Goal: Information Seeking & Learning: Learn about a topic

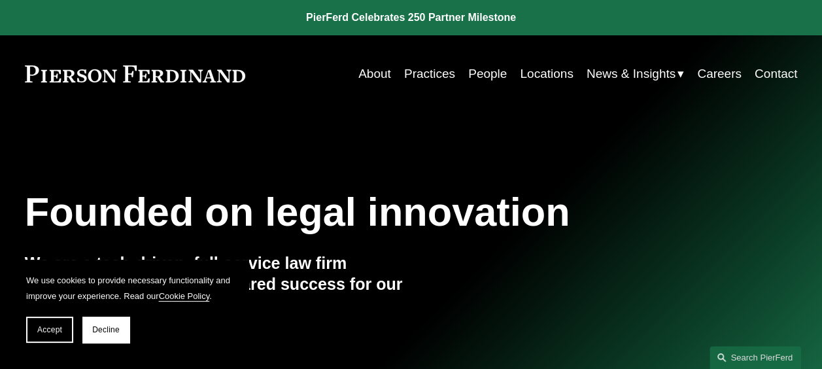
click at [487, 67] on link "People" at bounding box center [487, 73] width 39 height 25
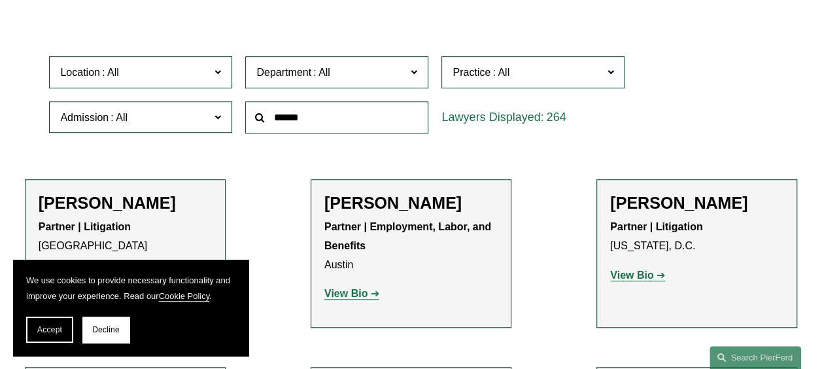
scroll to position [262, 0]
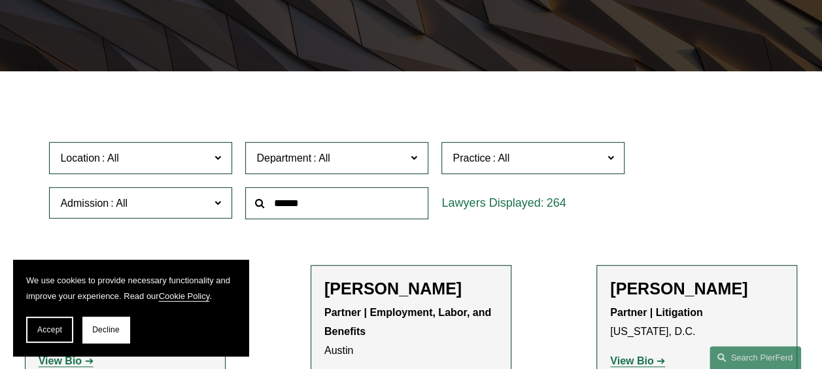
click at [213, 158] on label "Location" at bounding box center [140, 158] width 183 height 32
click at [105, 336] on button "Decline" at bounding box center [105, 330] width 47 height 26
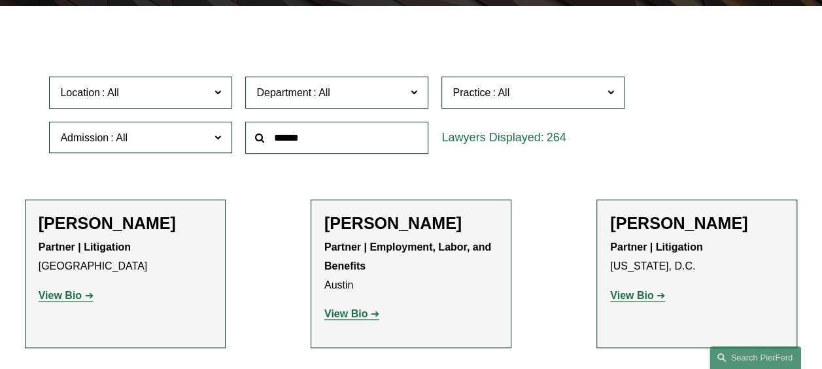
scroll to position [307, 0]
click at [0, 0] on link "Houston" at bounding box center [0, 0] width 0 height 0
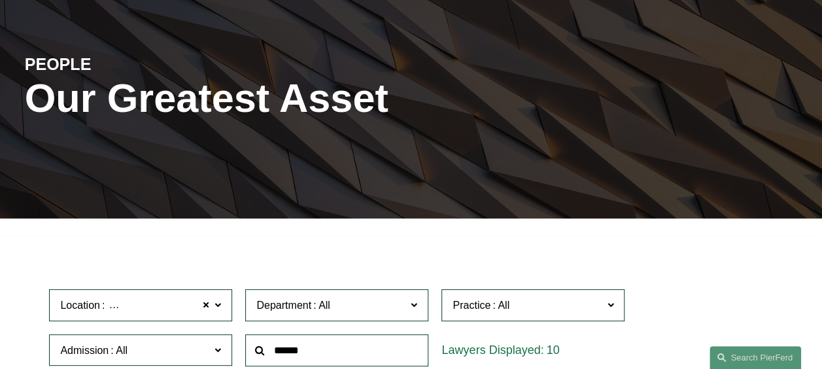
scroll to position [196, 0]
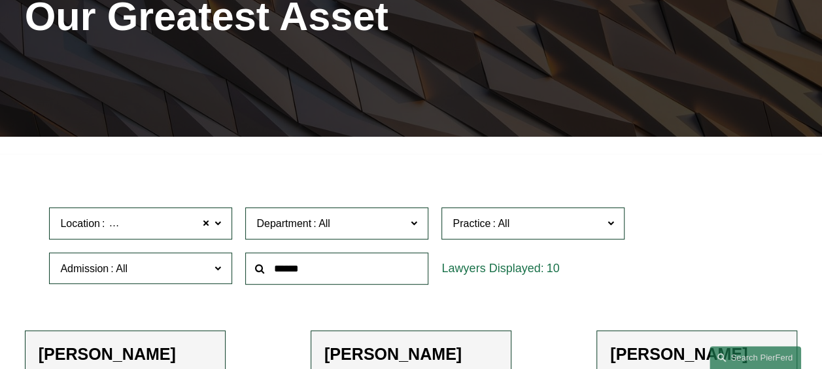
click at [164, 232] on span "Location Houston" at bounding box center [135, 224] width 150 height 18
click at [200, 224] on span "Location Houston" at bounding box center [135, 224] width 150 height 18
click at [295, 217] on span "Department" at bounding box center [331, 224] width 150 height 18
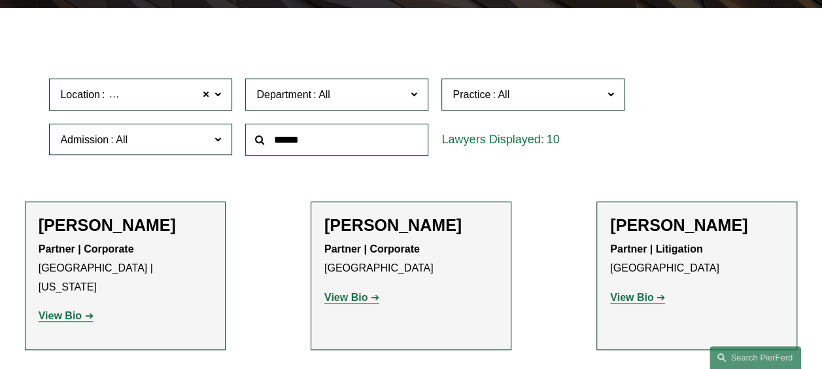
scroll to position [327, 0]
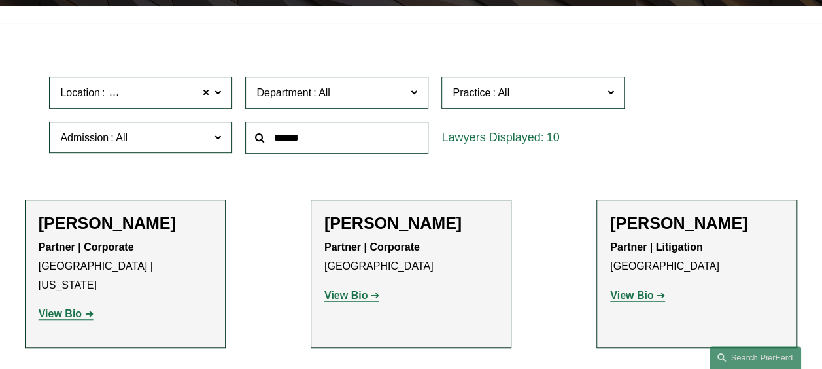
click at [481, 101] on span "Practice" at bounding box center [528, 93] width 150 height 18
click at [0, 0] on link "Banking and Financial Services" at bounding box center [0, 0] width 0 height 0
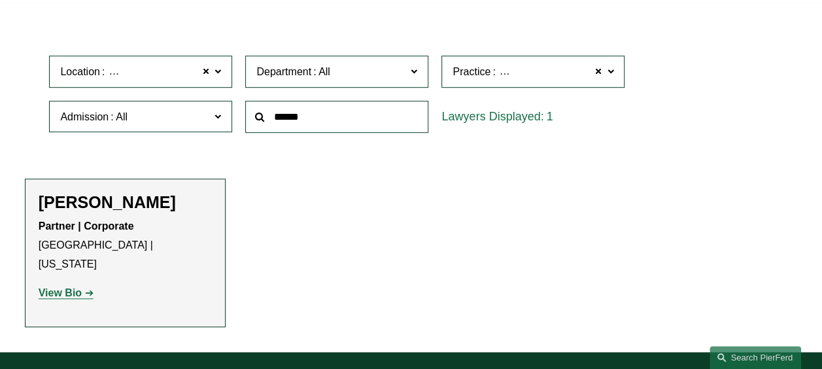
scroll to position [395, 0]
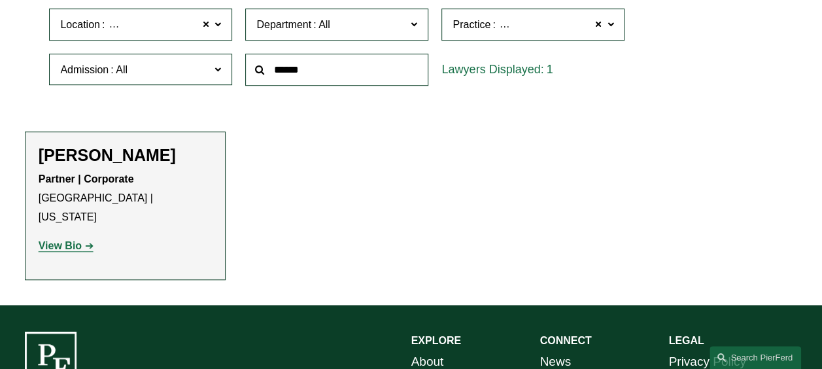
click at [202, 25] on span "Location Houston" at bounding box center [135, 25] width 150 height 18
click at [207, 24] on span at bounding box center [206, 24] width 8 height 17
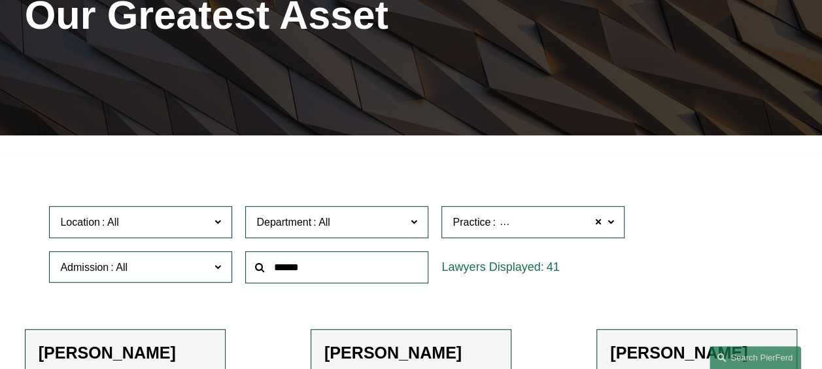
click at [579, 131] on div "PEOPLE Our Greatest Asset" at bounding box center [411, 25] width 822 height 220
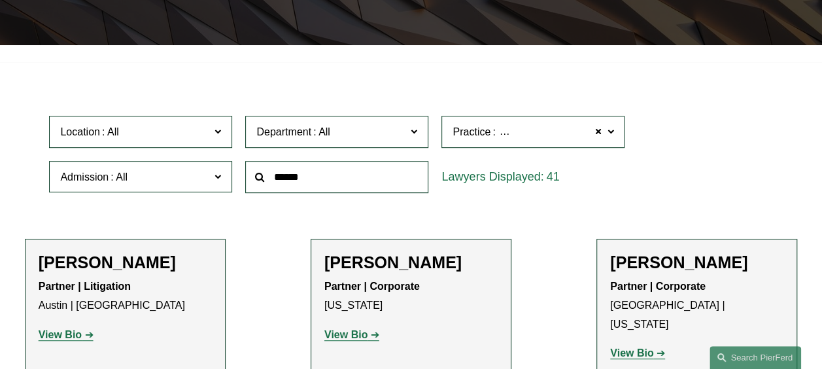
scroll to position [394, 0]
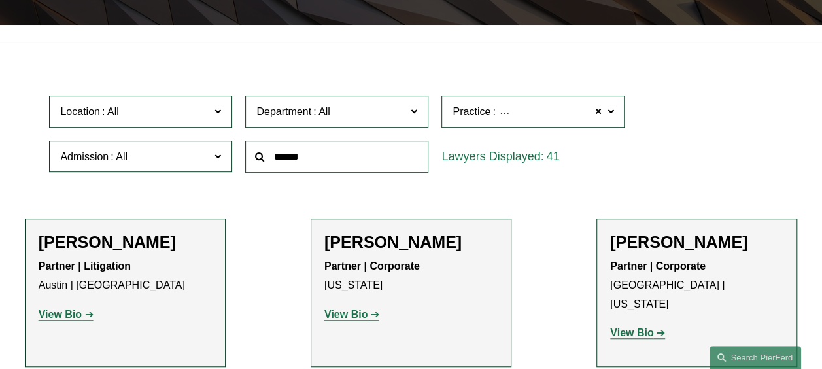
scroll to position [198, 0]
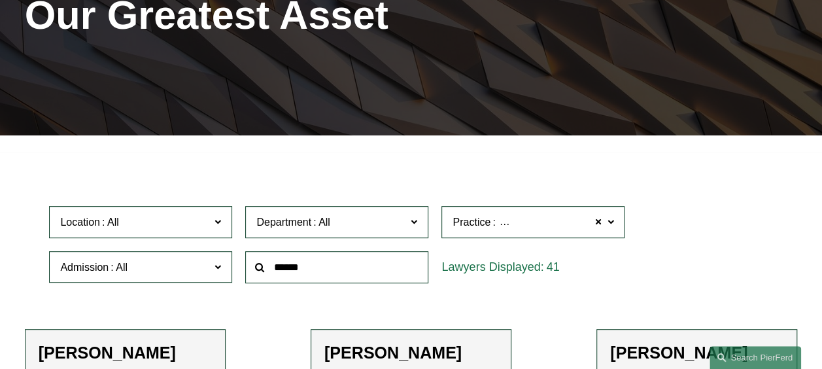
click at [328, 228] on span at bounding box center [321, 221] width 21 height 11
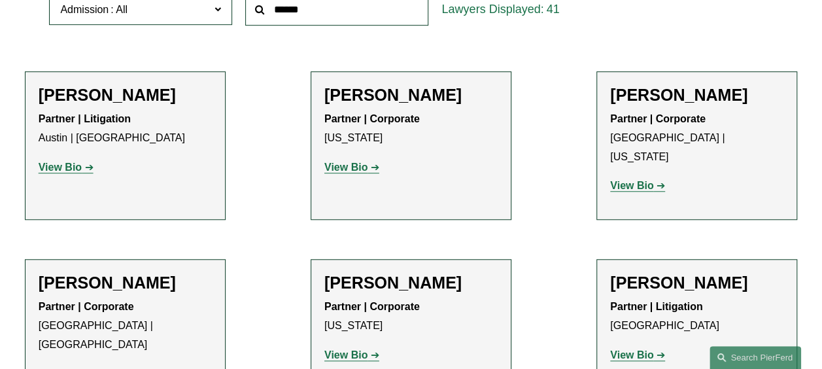
scroll to position [459, 0]
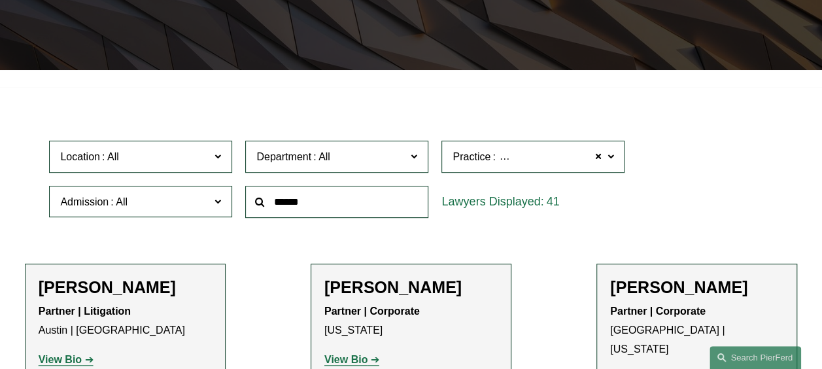
drag, startPoint x: 442, startPoint y: 93, endPoint x: 365, endPoint y: 137, distance: 89.1
click at [530, 149] on label "Practice Banking and Financial Services" at bounding box center [532, 157] width 183 height 32
click at [0, 0] on link "Energy, Gas, and Oil Law" at bounding box center [0, 0] width 0 height 0
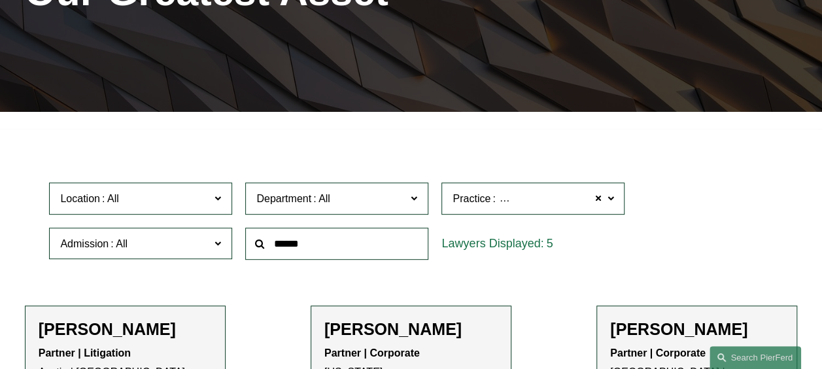
scroll to position [198, 0]
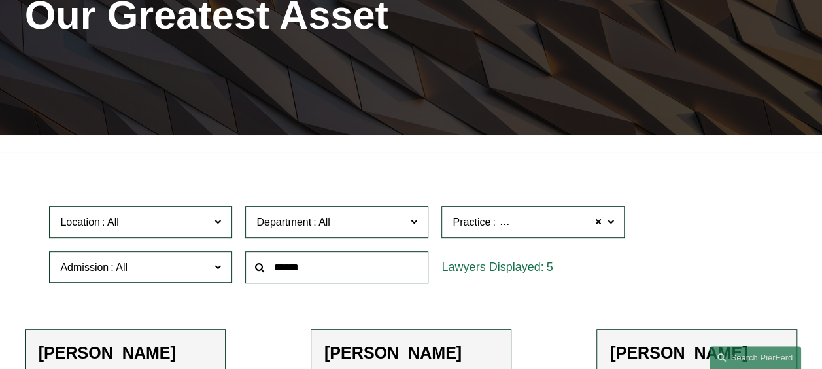
click at [492, 217] on span "Practice Energy, Gas, and Oil Law" at bounding box center [528, 222] width 150 height 18
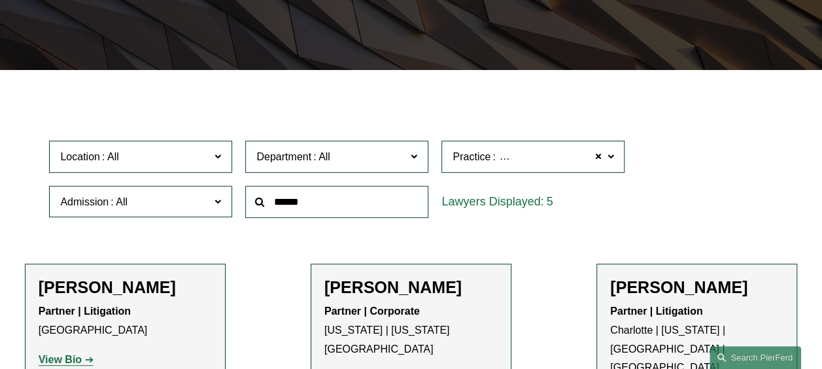
click at [0, 0] on link "Energy, Renewables, and Sustainability" at bounding box center [0, 0] width 0 height 0
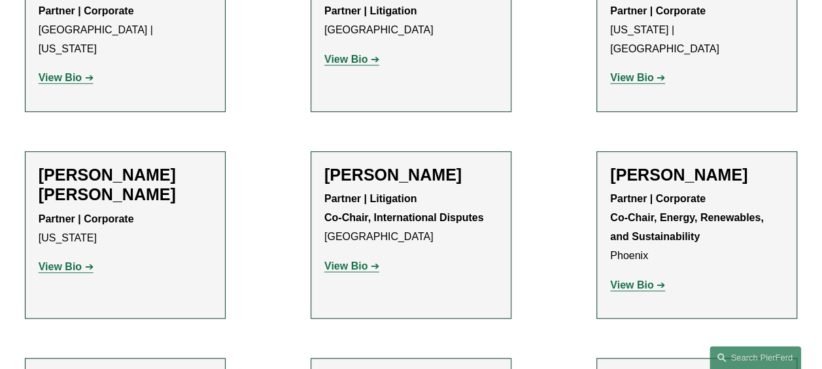
scroll to position [590, 0]
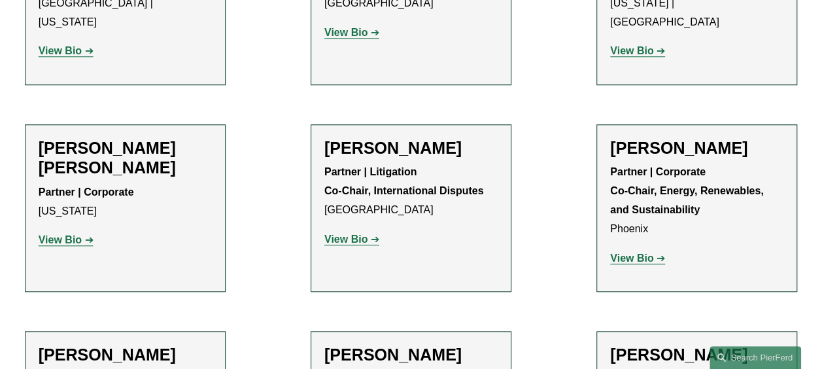
click at [651, 252] on strong "View Bio" at bounding box center [631, 257] width 43 height 11
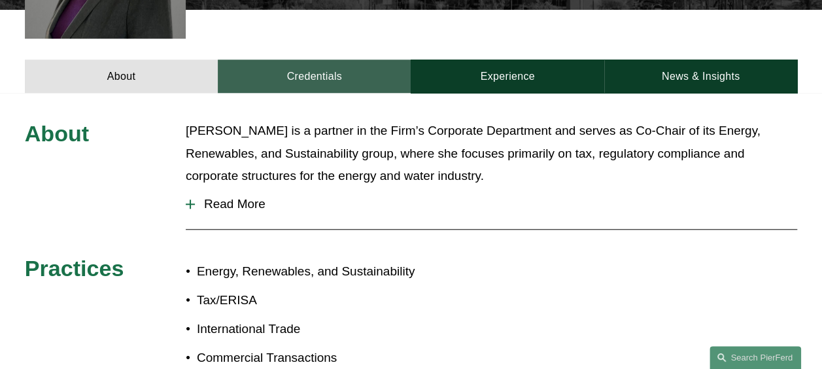
scroll to position [458, 0]
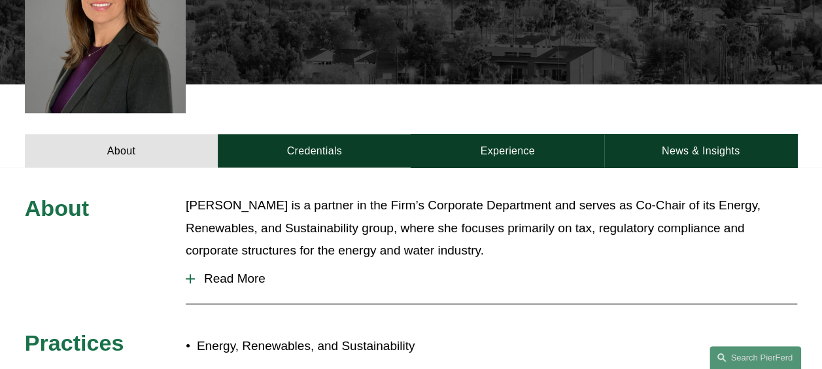
click at [258, 271] on span "Read More" at bounding box center [496, 278] width 602 height 14
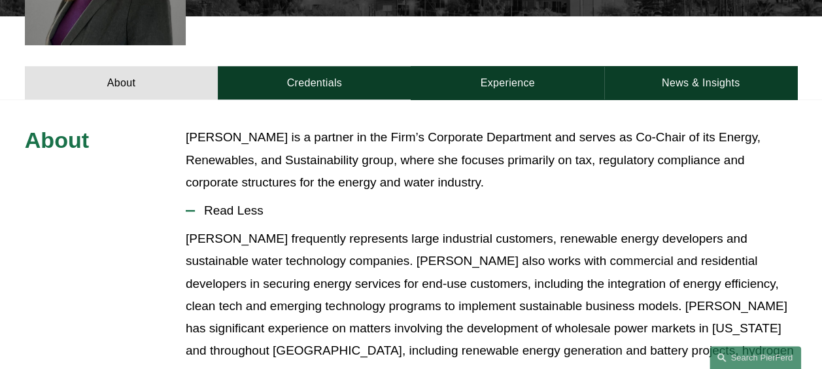
scroll to position [589, 0]
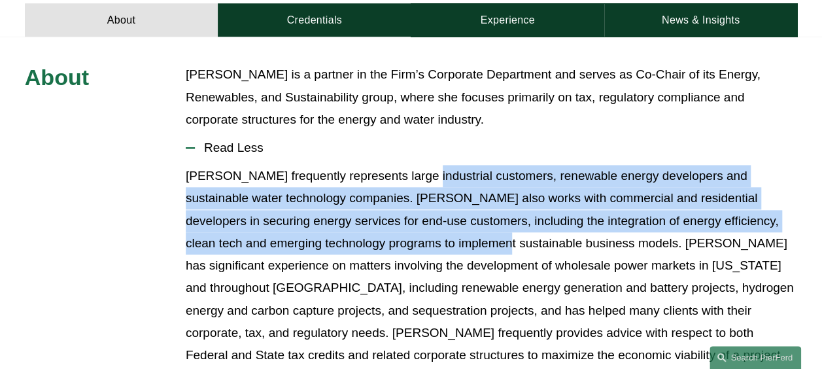
drag, startPoint x: 407, startPoint y: 161, endPoint x: 422, endPoint y: 233, distance: 73.5
click at [422, 233] on p "Liz frequently represents large industrial customers, renewable energy develope…" at bounding box center [492, 265] width 612 height 201
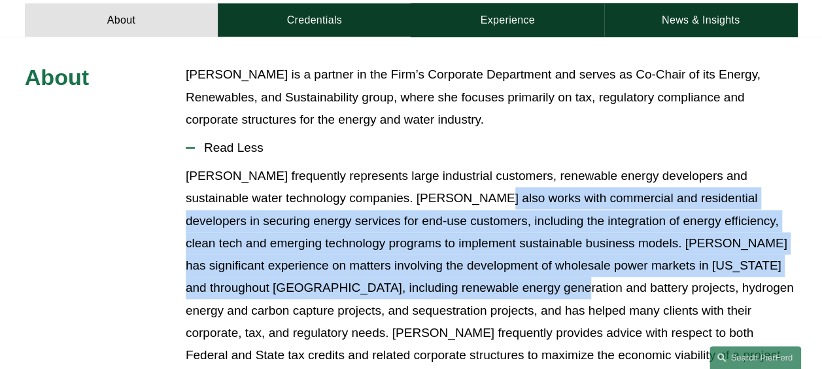
drag, startPoint x: 429, startPoint y: 259, endPoint x: 436, endPoint y: 176, distance: 83.3
click at [436, 176] on p "Liz frequently represents large industrial customers, renewable energy develope…" at bounding box center [492, 265] width 612 height 201
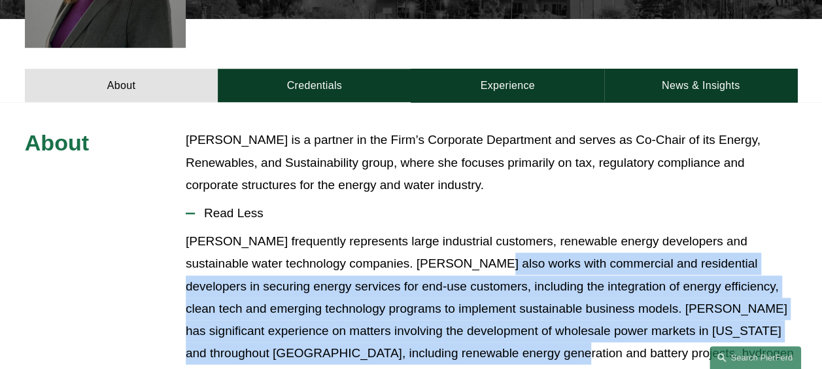
click at [383, 196] on button "Read Less" at bounding box center [492, 213] width 612 height 34
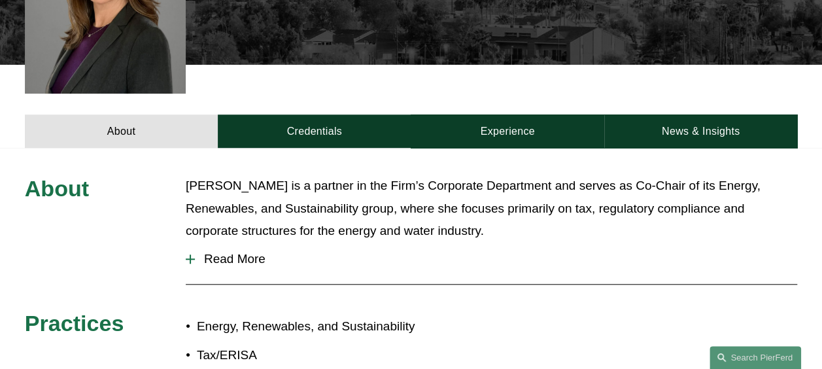
scroll to position [458, 0]
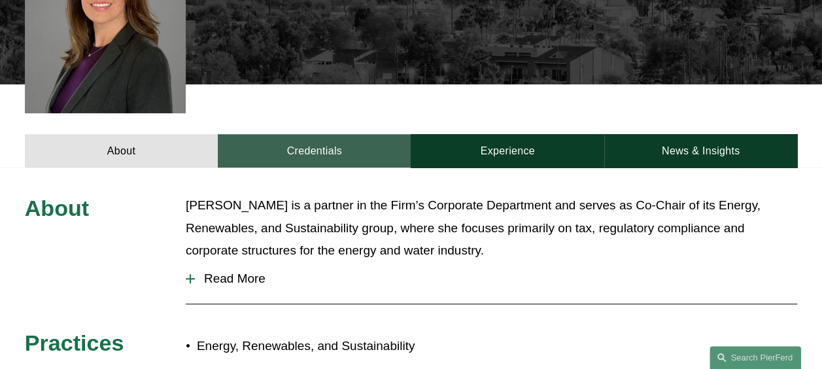
click at [371, 134] on link "Credentials" at bounding box center [314, 150] width 193 height 33
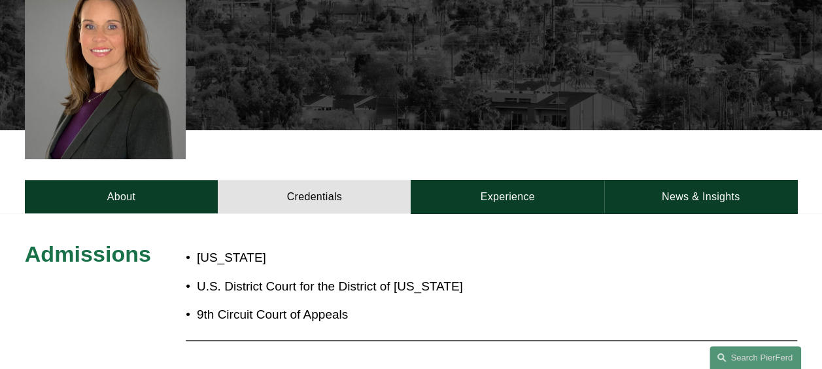
scroll to position [392, 0]
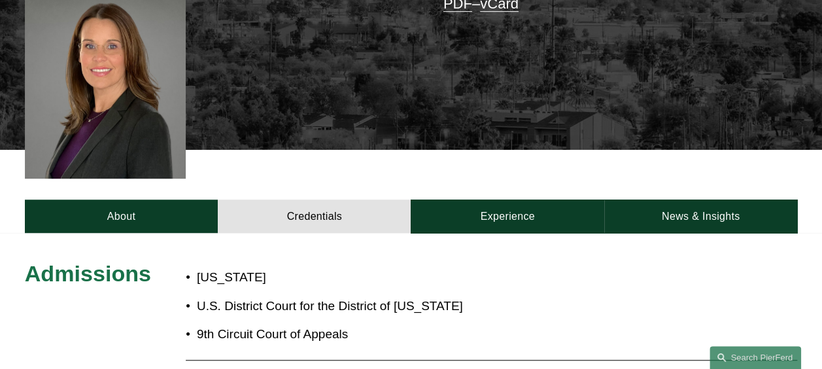
drag, startPoint x: 476, startPoint y: 126, endPoint x: 480, endPoint y: 139, distance: 14.3
click at [480, 139] on article "Liz Delnegro Partner | Corporate Co-Chair, Energy, Renewables, and Sustainabili…" at bounding box center [411, 140] width 822 height 1064
drag, startPoint x: 480, startPoint y: 139, endPoint x: 496, endPoint y: 165, distance: 30.5
click at [496, 165] on div "About Credentials Experience News & Insights" at bounding box center [411, 191] width 822 height 83
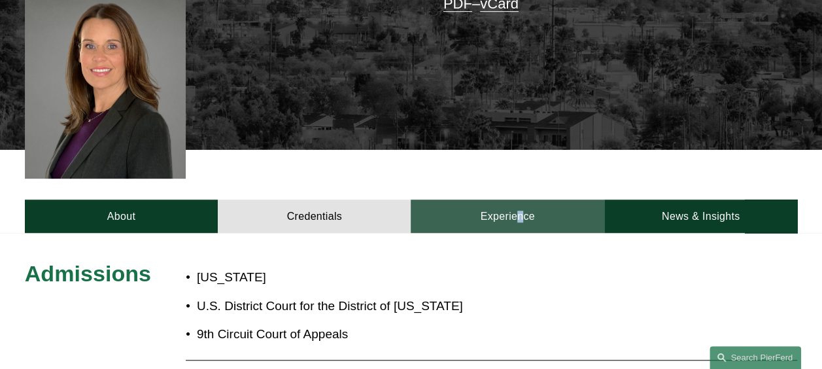
drag, startPoint x: 496, startPoint y: 165, endPoint x: 494, endPoint y: 199, distance: 33.4
click at [494, 199] on link "Experience" at bounding box center [507, 215] width 193 height 33
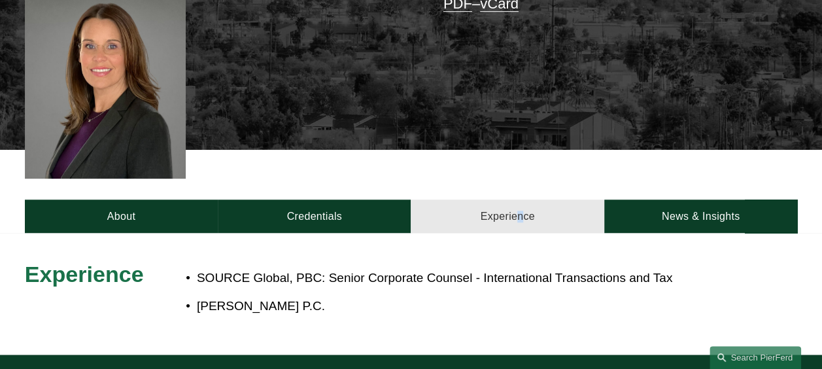
scroll to position [458, 0]
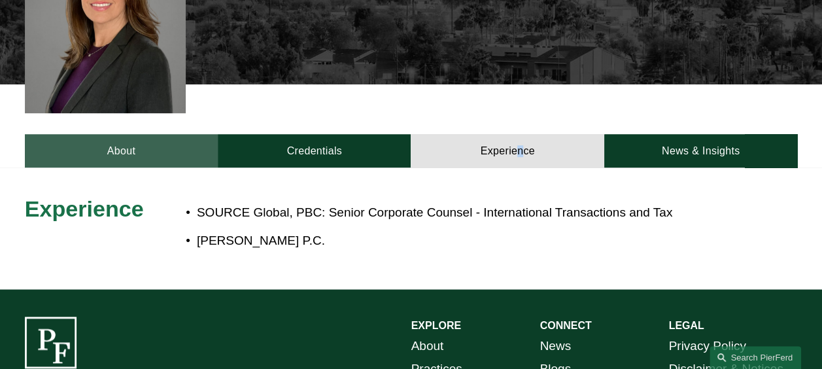
click at [182, 134] on link "About" at bounding box center [121, 150] width 193 height 33
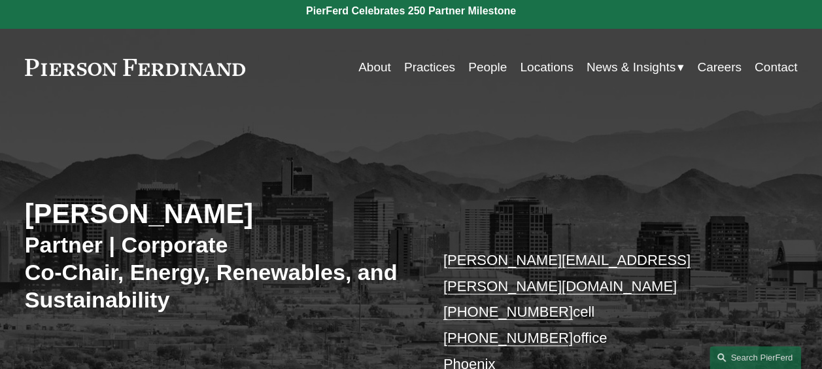
scroll to position [0, 0]
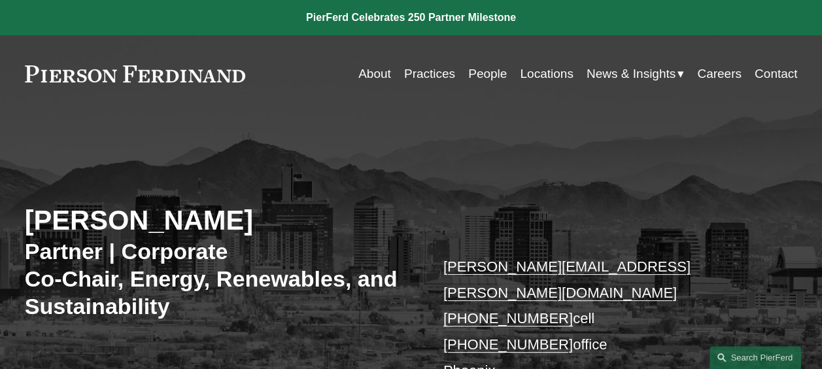
click at [486, 72] on link "People" at bounding box center [487, 73] width 39 height 25
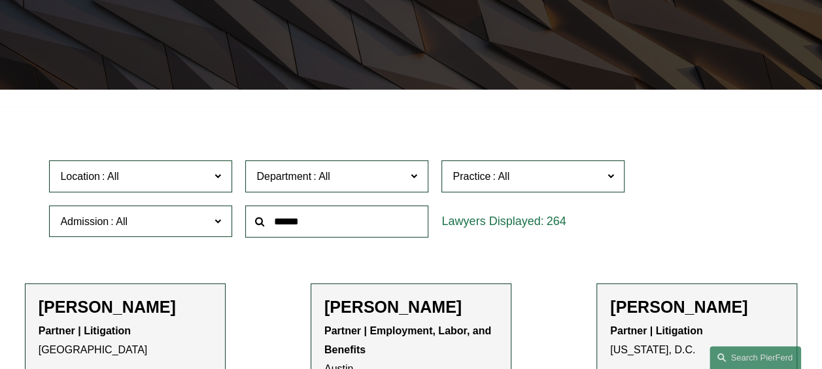
scroll to position [327, 0]
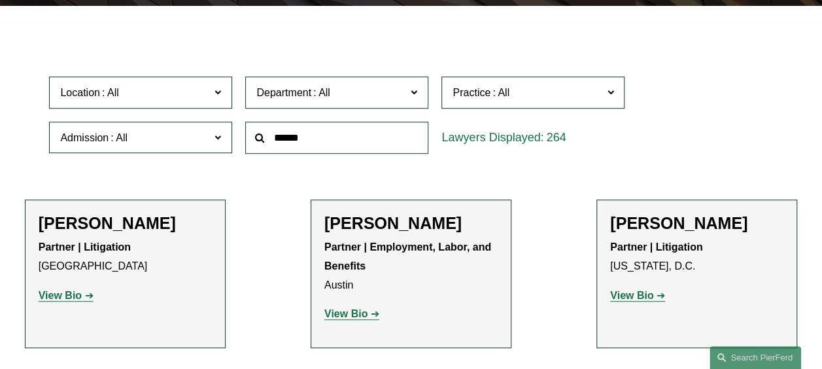
click at [535, 99] on span "Practice" at bounding box center [528, 93] width 150 height 18
click at [0, 0] on link "Tax/ERISA" at bounding box center [0, 0] width 0 height 0
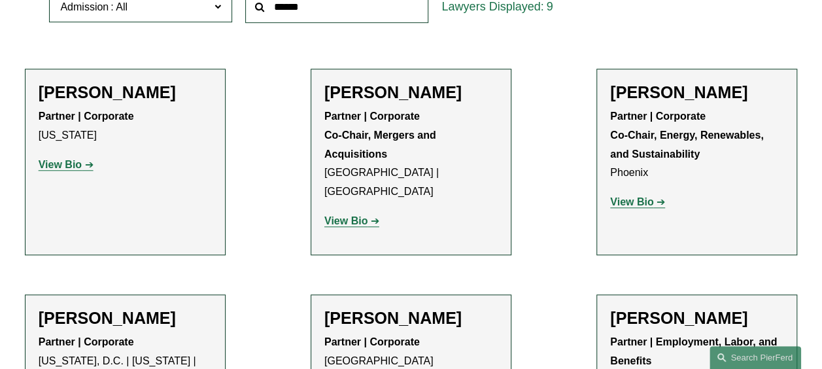
scroll to position [459, 0]
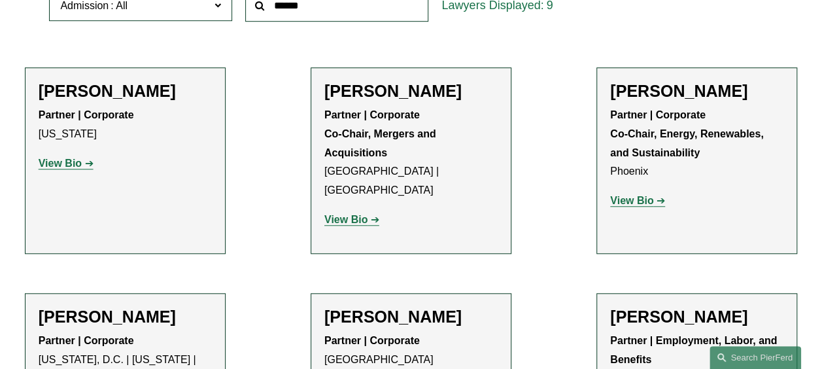
click at [64, 167] on strong "View Bio" at bounding box center [60, 163] width 43 height 11
click at [622, 202] on strong "View Bio" at bounding box center [631, 200] width 43 height 11
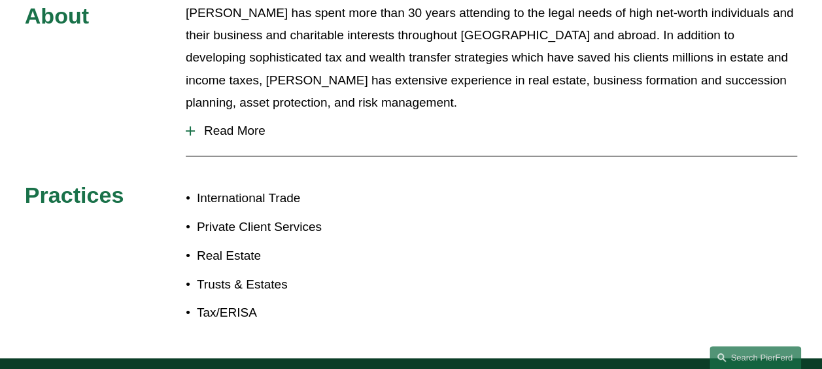
scroll to position [654, 0]
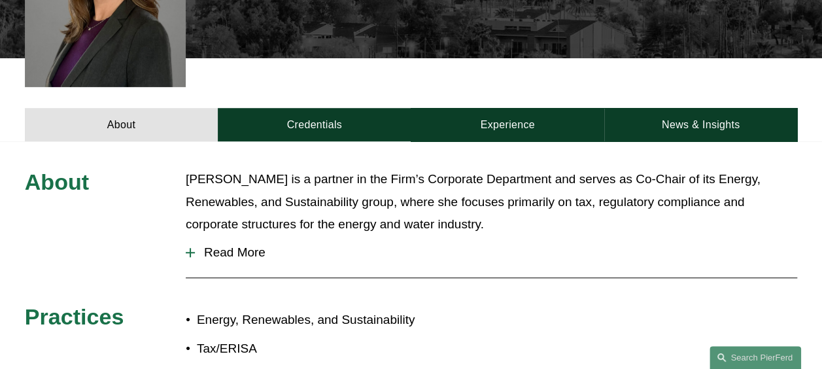
scroll to position [392, 0]
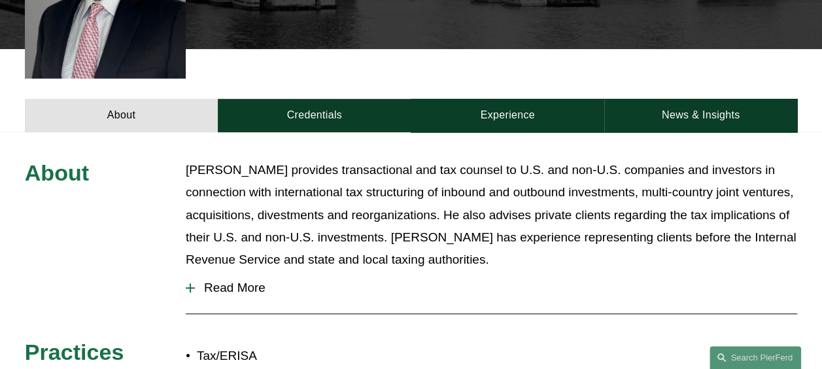
scroll to position [458, 0]
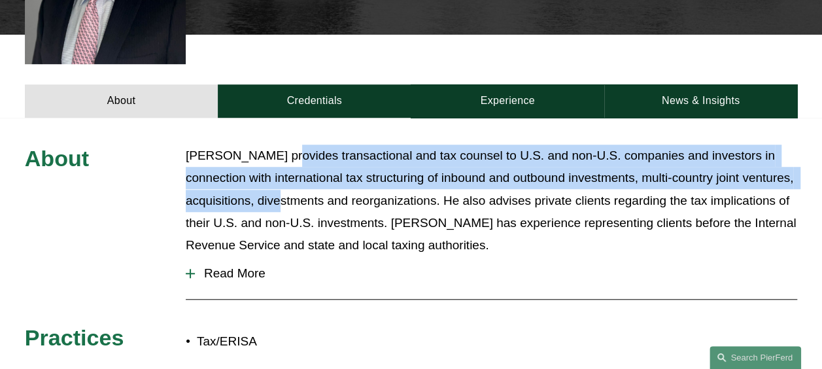
drag, startPoint x: 285, startPoint y: 122, endPoint x: 277, endPoint y: 188, distance: 67.2
click at [277, 188] on div "About [PERSON_NAME] provides transactional and tax counsel to U.S. and non-U.S.…" at bounding box center [411, 252] width 822 height 268
click at [277, 188] on p "Greg McKenzie provides transactional and tax counsel to U.S. and non-U.S. compa…" at bounding box center [492, 201] width 612 height 112
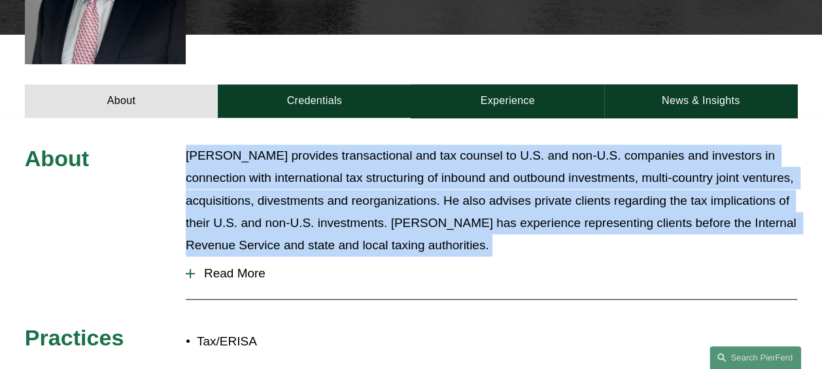
click at [277, 188] on p "Greg McKenzie provides transactional and tax counsel to U.S. and non-U.S. compa…" at bounding box center [492, 201] width 612 height 112
drag, startPoint x: 277, startPoint y: 188, endPoint x: 305, endPoint y: 205, distance: 32.3
click at [305, 205] on p "Greg McKenzie provides transactional and tax counsel to U.S. and non-U.S. compa…" at bounding box center [492, 201] width 612 height 112
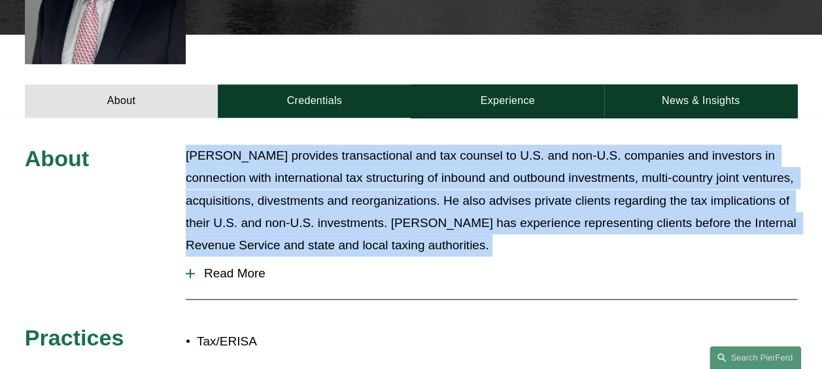
click at [305, 205] on p "Greg McKenzie provides transactional and tax counsel to U.S. and non-U.S. compa…" at bounding box center [492, 201] width 612 height 112
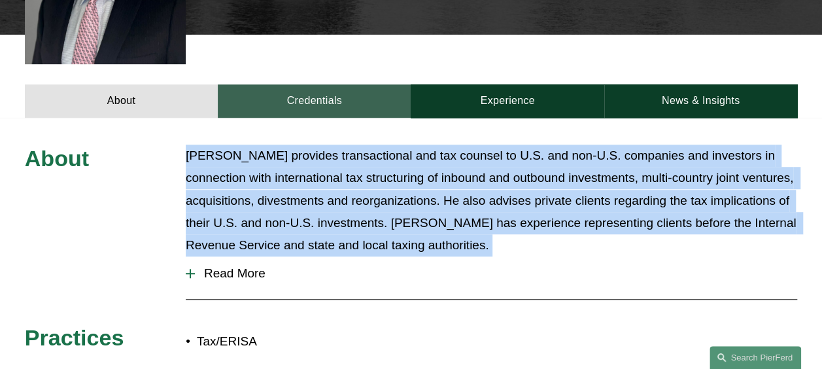
drag, startPoint x: 305, startPoint y: 205, endPoint x: 305, endPoint y: 86, distance: 119.0
click at [305, 86] on link "Credentials" at bounding box center [314, 100] width 193 height 33
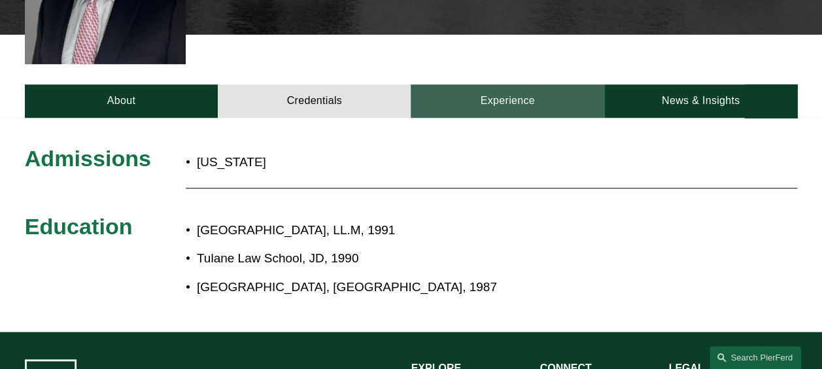
click at [464, 84] on link "Experience" at bounding box center [507, 100] width 193 height 33
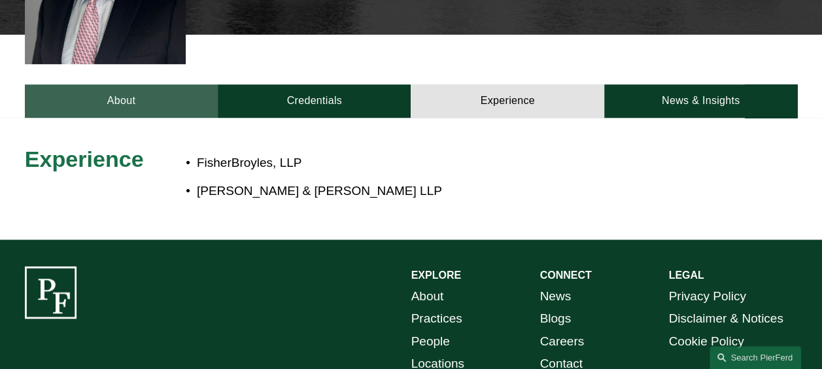
click at [141, 84] on link "About" at bounding box center [121, 100] width 193 height 33
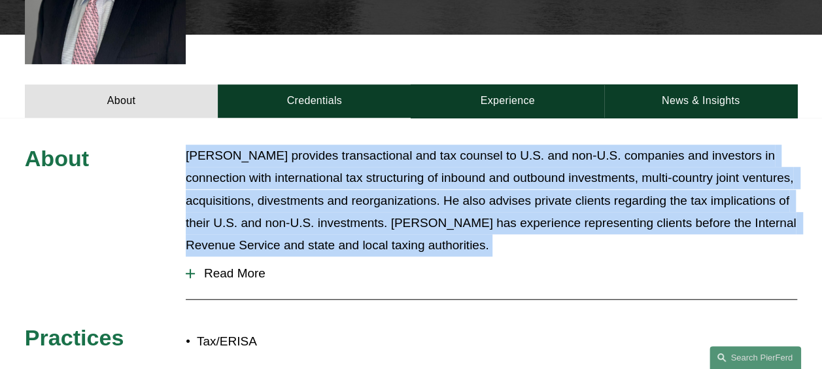
click at [288, 146] on p "Greg McKenzie provides transactional and tax counsel to U.S. and non-U.S. compa…" at bounding box center [492, 201] width 612 height 112
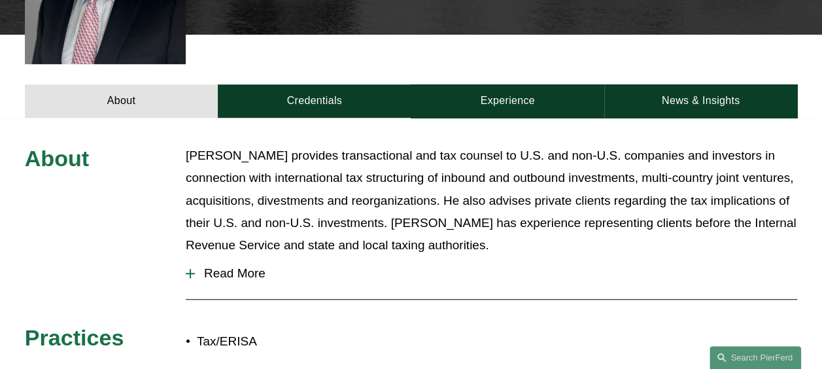
click at [196, 266] on span "Read More" at bounding box center [496, 273] width 602 height 14
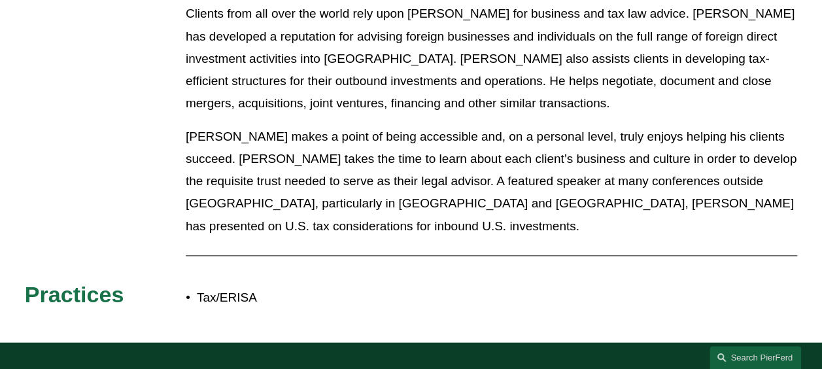
scroll to position [719, 0]
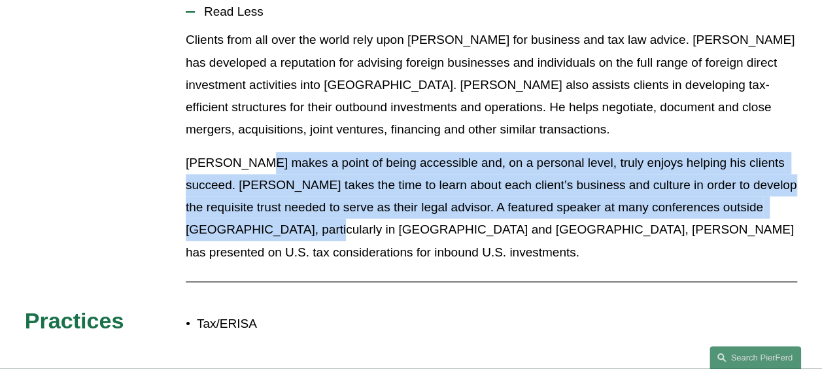
drag, startPoint x: 243, startPoint y: 199, endPoint x: 259, endPoint y: 152, distance: 49.8
click at [259, 152] on p "Greg makes a point of being accessible and, on a personal level, truly enjoys h…" at bounding box center [492, 208] width 612 height 112
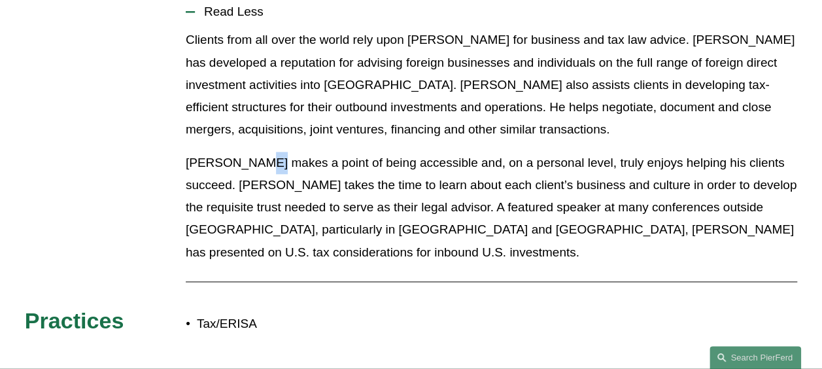
click at [259, 152] on p "Greg makes a point of being accessible and, on a personal level, truly enjoys h…" at bounding box center [492, 208] width 612 height 112
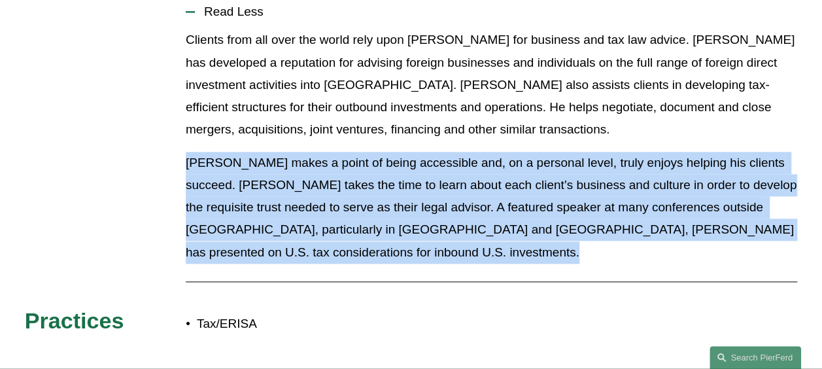
click at [259, 152] on p "Greg makes a point of being accessible and, on a personal level, truly enjoys h…" at bounding box center [492, 208] width 612 height 112
drag, startPoint x: 259, startPoint y: 152, endPoint x: 267, endPoint y: 179, distance: 27.9
click at [267, 179] on p "Greg makes a point of being accessible and, on a personal level, truly enjoys h…" at bounding box center [492, 208] width 612 height 112
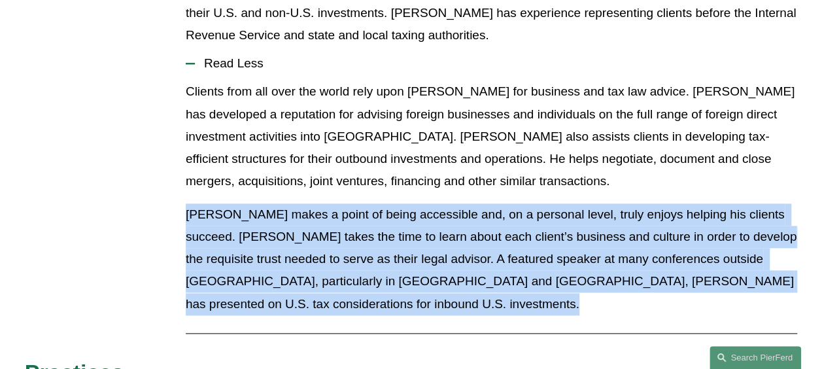
scroll to position [654, 0]
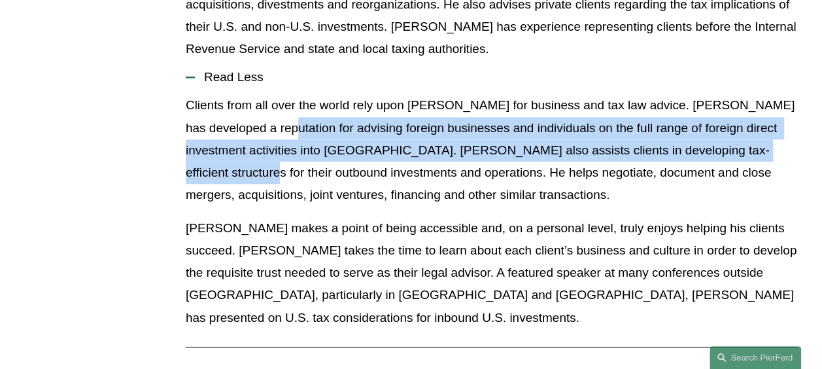
drag, startPoint x: 275, startPoint y: 151, endPoint x: 296, endPoint y: 107, distance: 49.4
click at [296, 107] on p "Clients from all over the world rely upon Greg for business and tax law advice.…" at bounding box center [492, 150] width 612 height 112
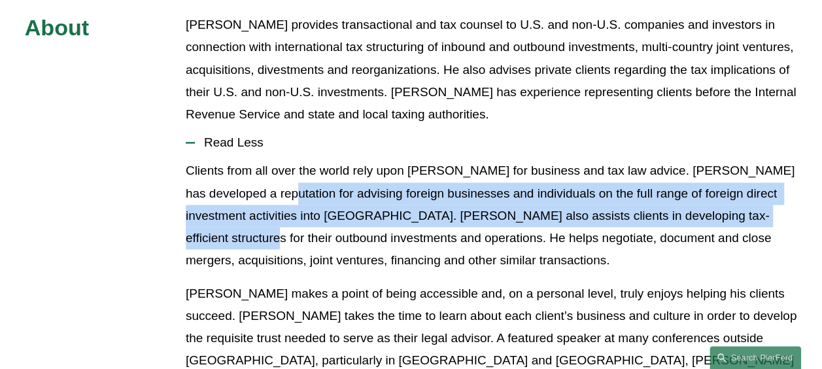
scroll to position [589, 0]
drag, startPoint x: 330, startPoint y: 107, endPoint x: 347, endPoint y: 47, distance: 62.4
click at [347, 47] on div "About Greg McKenzie provides transactional and tax counsel to U.S. and non-U.S.…" at bounding box center [411, 243] width 822 height 458
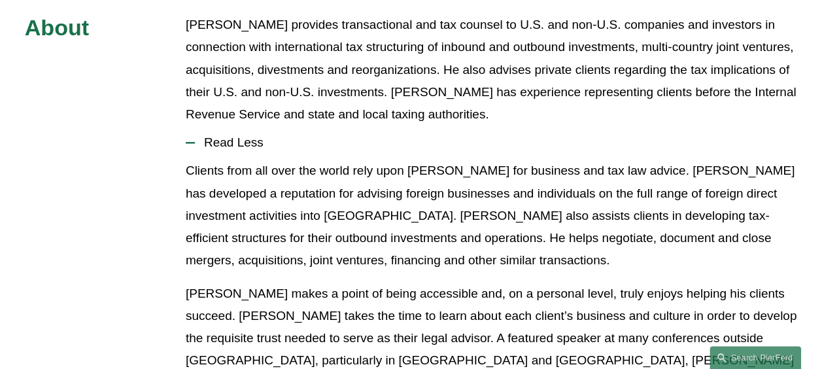
click at [347, 46] on p "Greg McKenzie provides transactional and tax counsel to U.S. and non-U.S. compa…" at bounding box center [492, 70] width 612 height 112
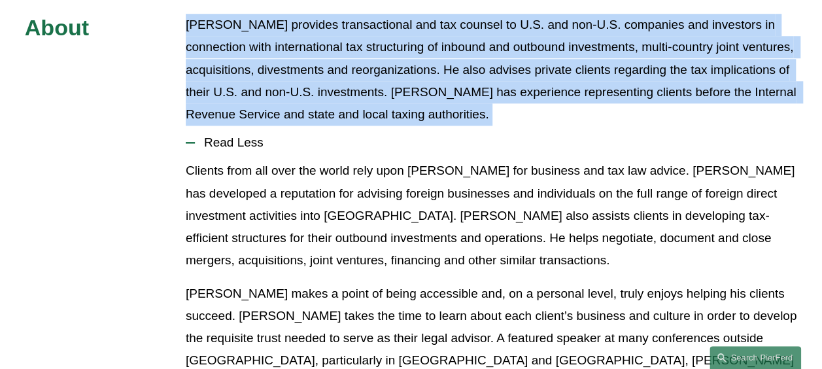
click at [347, 46] on p "Greg McKenzie provides transactional and tax counsel to U.S. and non-U.S. compa…" at bounding box center [492, 70] width 612 height 112
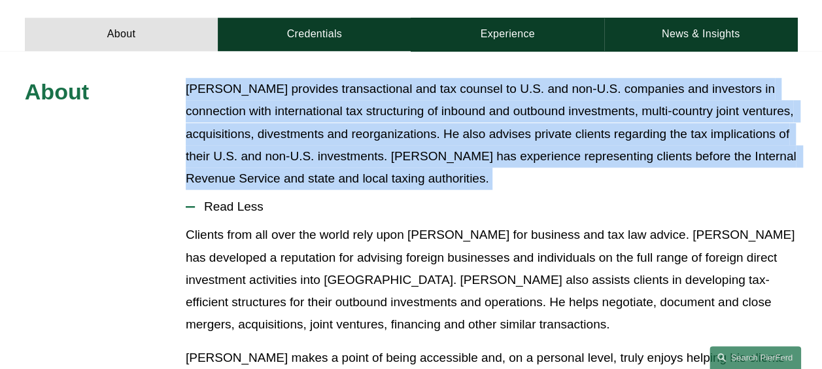
scroll to position [523, 0]
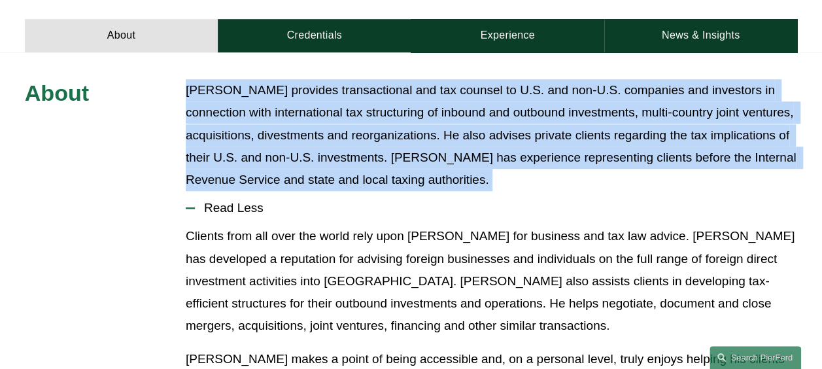
click at [346, 79] on p "Greg McKenzie provides transactional and tax counsel to U.S. and non-U.S. compa…" at bounding box center [492, 135] width 612 height 112
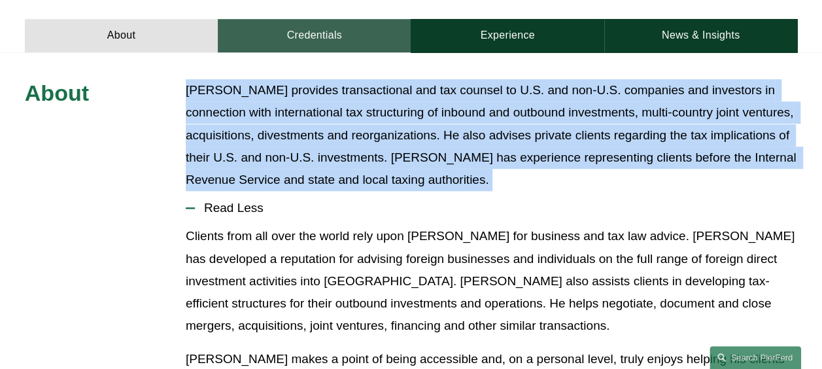
drag, startPoint x: 346, startPoint y: 78, endPoint x: 314, endPoint y: 23, distance: 64.2
click at [313, 23] on link "Credentials" at bounding box center [314, 35] width 193 height 33
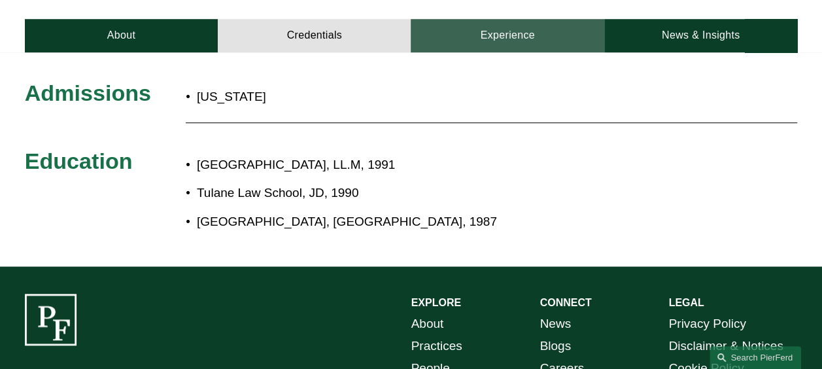
click at [466, 24] on link "Experience" at bounding box center [507, 35] width 193 height 33
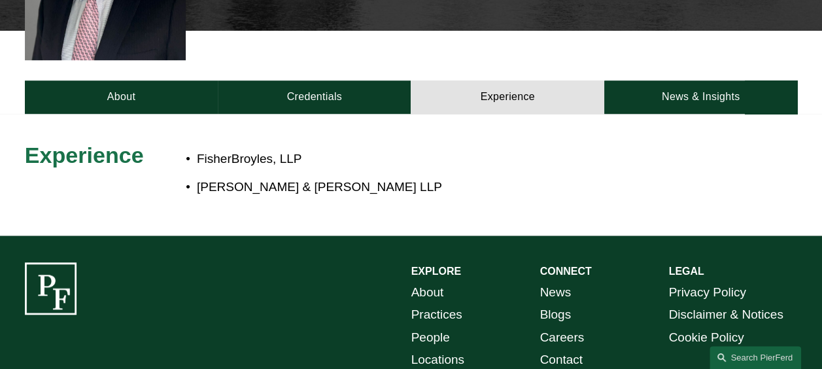
scroll to position [392, 0]
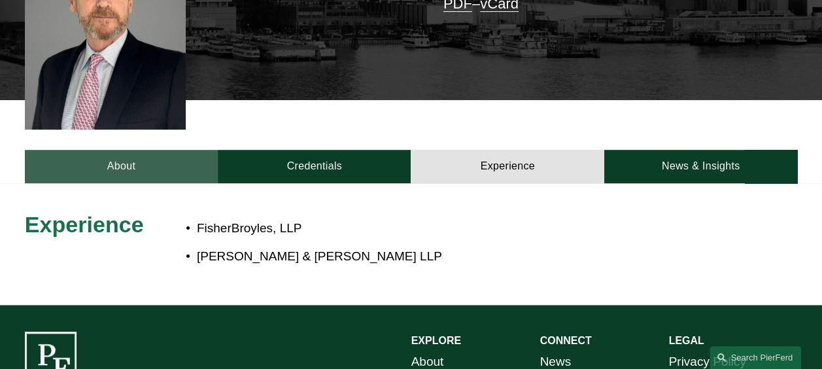
click at [114, 150] on link "About" at bounding box center [121, 166] width 193 height 33
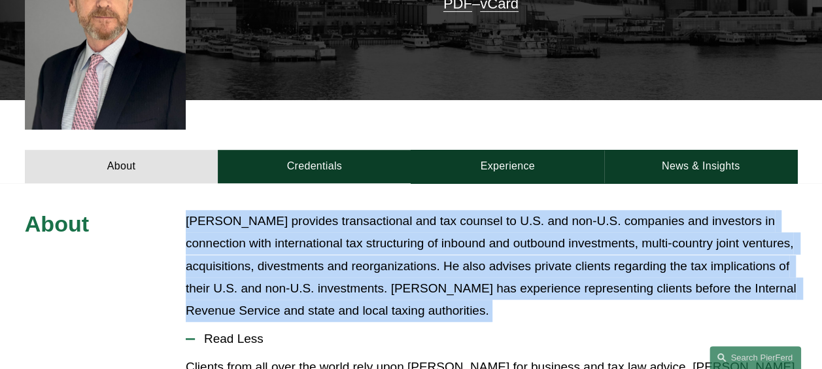
click at [599, 212] on p "Greg McKenzie provides transactional and tax counsel to U.S. and non-U.S. compa…" at bounding box center [492, 266] width 612 height 112
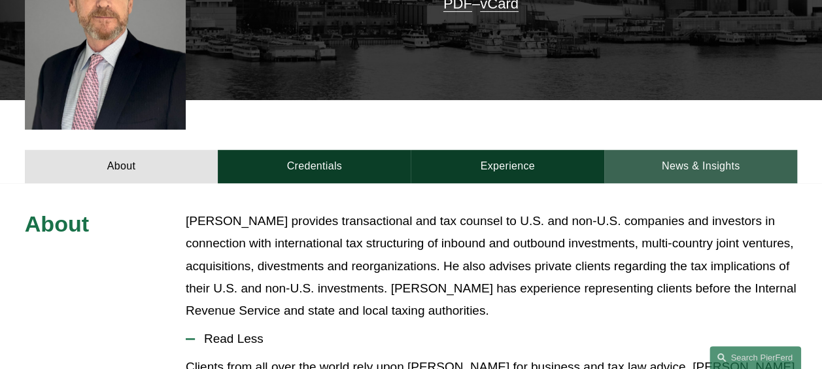
click at [695, 156] on link "News & Insights" at bounding box center [700, 166] width 193 height 33
